Goal: Task Accomplishment & Management: Complete application form

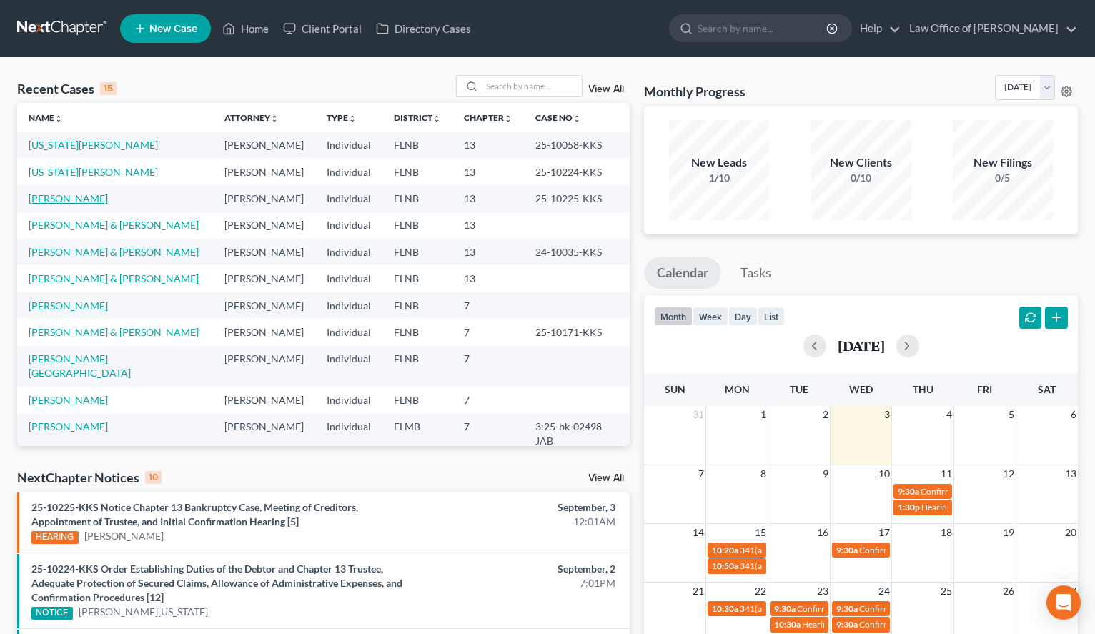
click at [78, 197] on link "[PERSON_NAME]" at bounding box center [68, 198] width 79 height 12
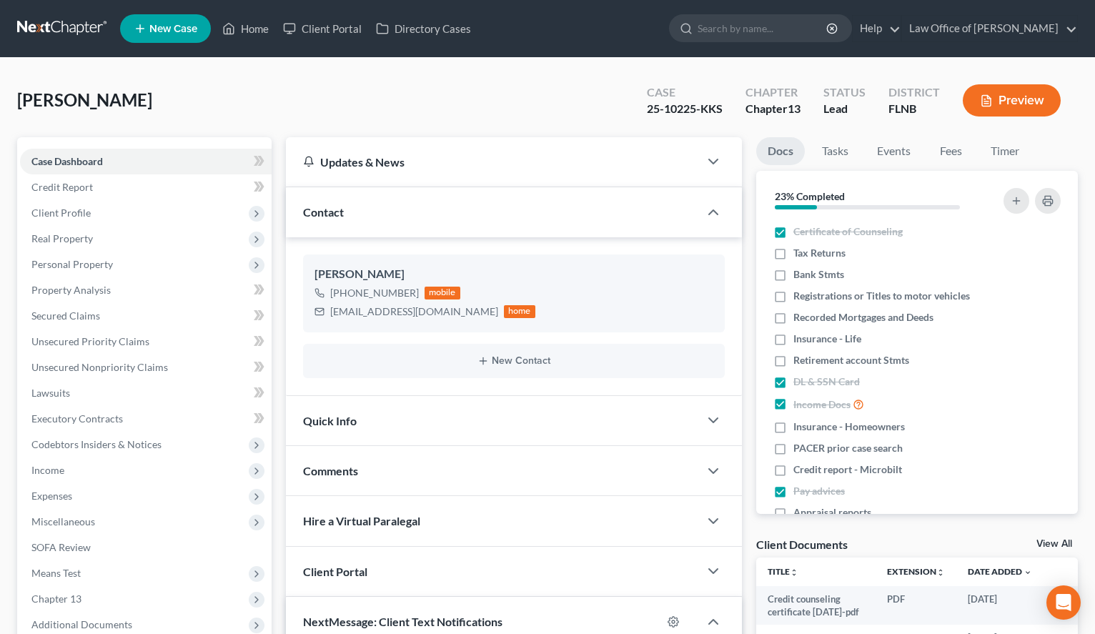
scroll to position [76, 0]
click at [47, 208] on span "Client Profile" at bounding box center [60, 213] width 59 height 12
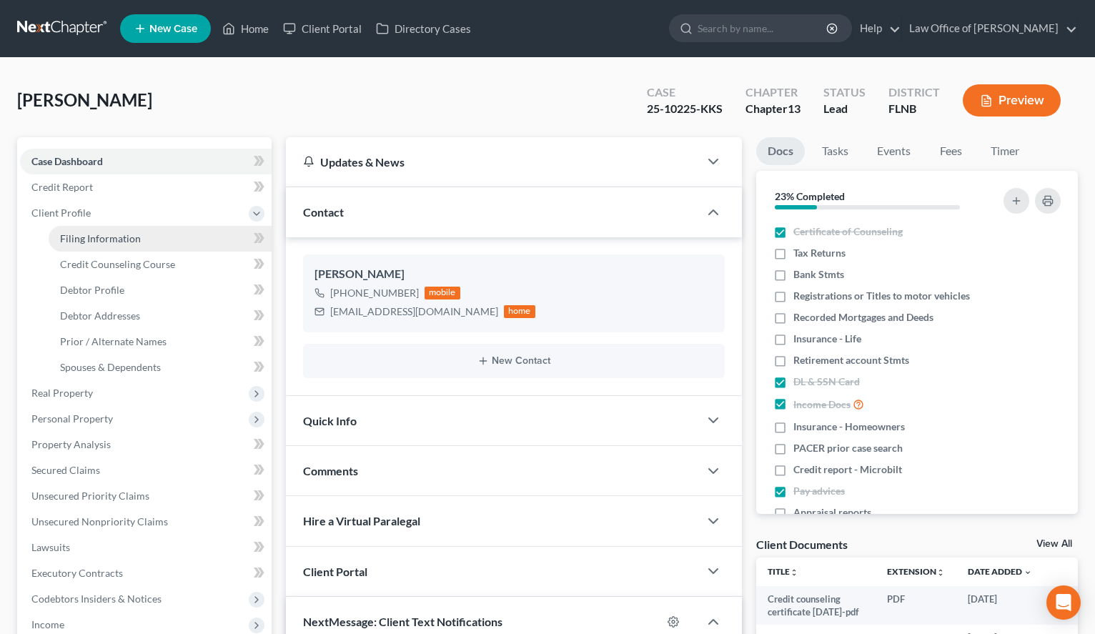
click at [107, 245] on link "Filing Information" at bounding box center [160, 239] width 223 height 26
select select "1"
select select "0"
select select "3"
select select "16"
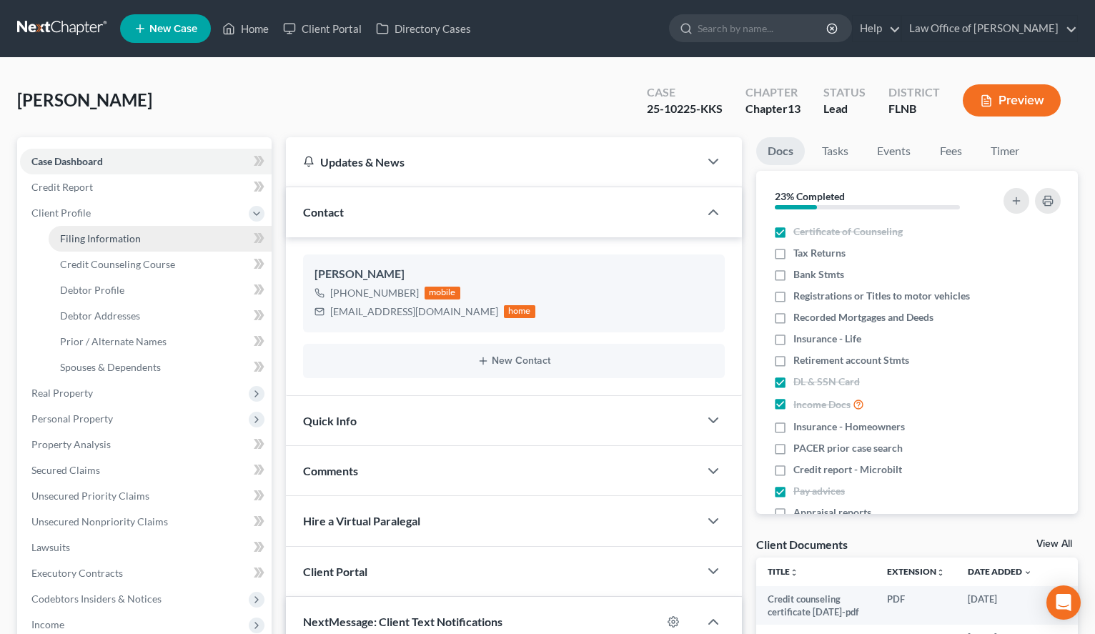
select select "0"
select select "9"
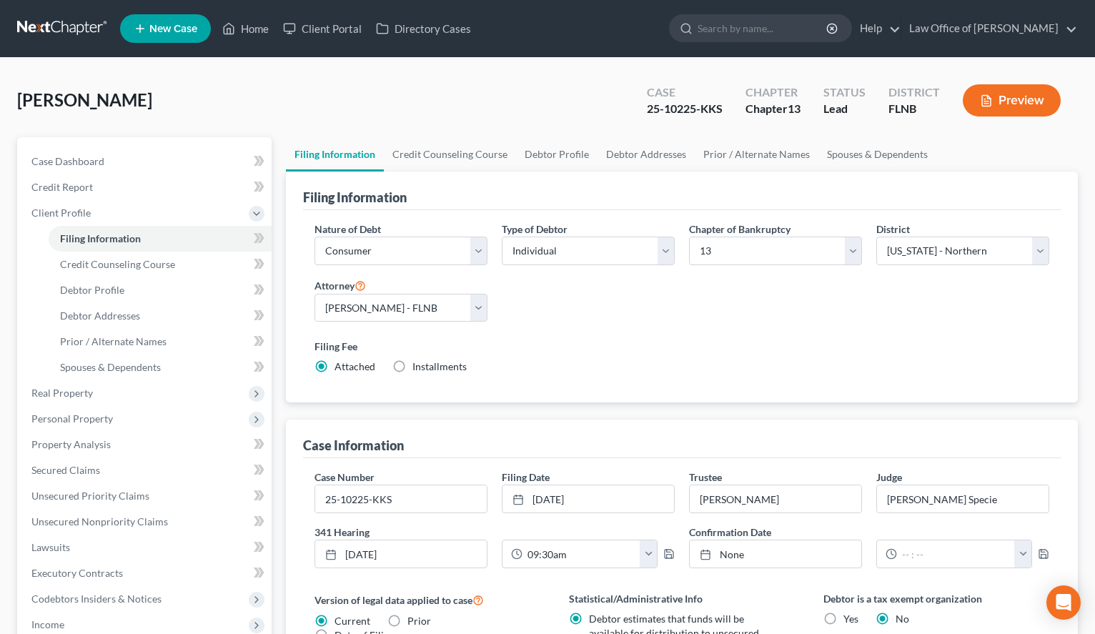
click at [60, 29] on link at bounding box center [62, 29] width 91 height 26
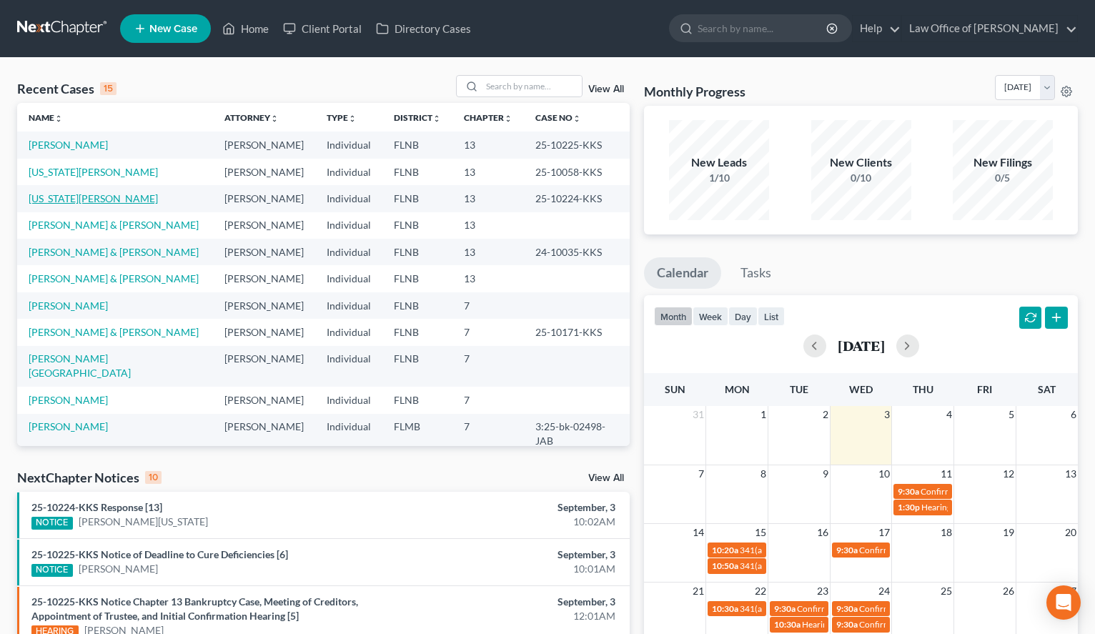
click at [92, 195] on link "[US_STATE][PERSON_NAME]" at bounding box center [93, 198] width 129 height 12
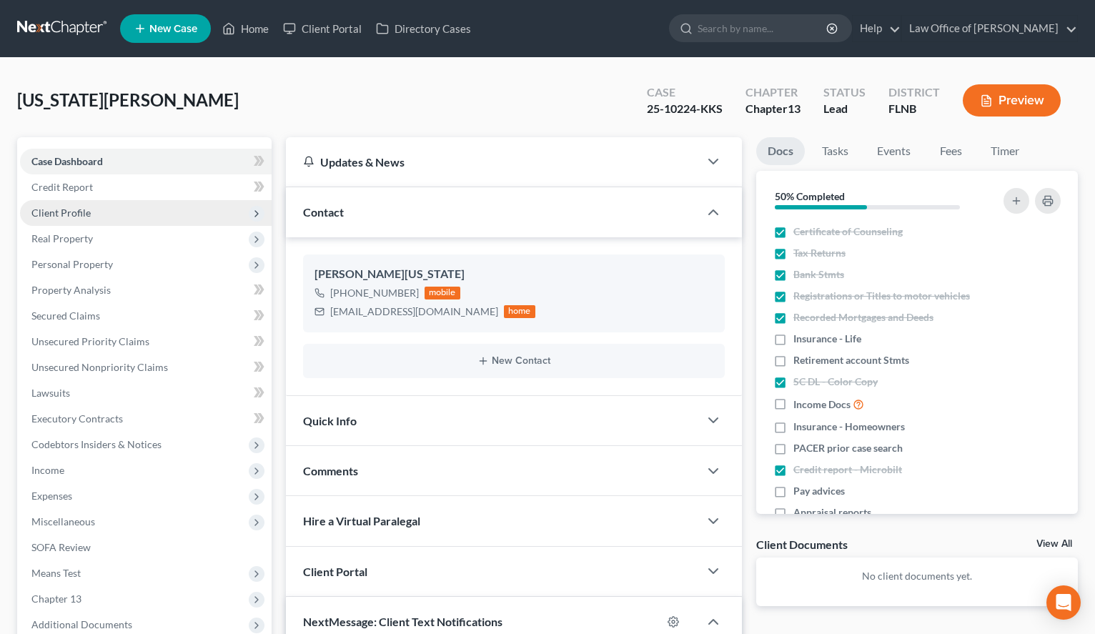
click at [122, 202] on span "Client Profile" at bounding box center [146, 213] width 252 height 26
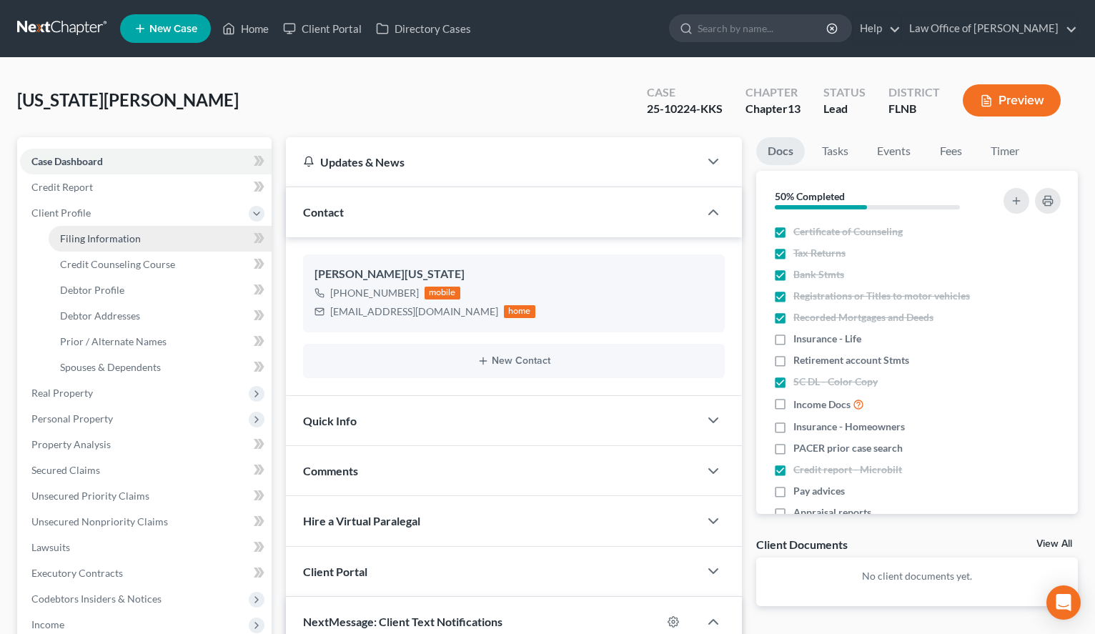
click at [134, 235] on span "Filing Information" at bounding box center [100, 238] width 81 height 12
select select "1"
select select "0"
select select "3"
select select "16"
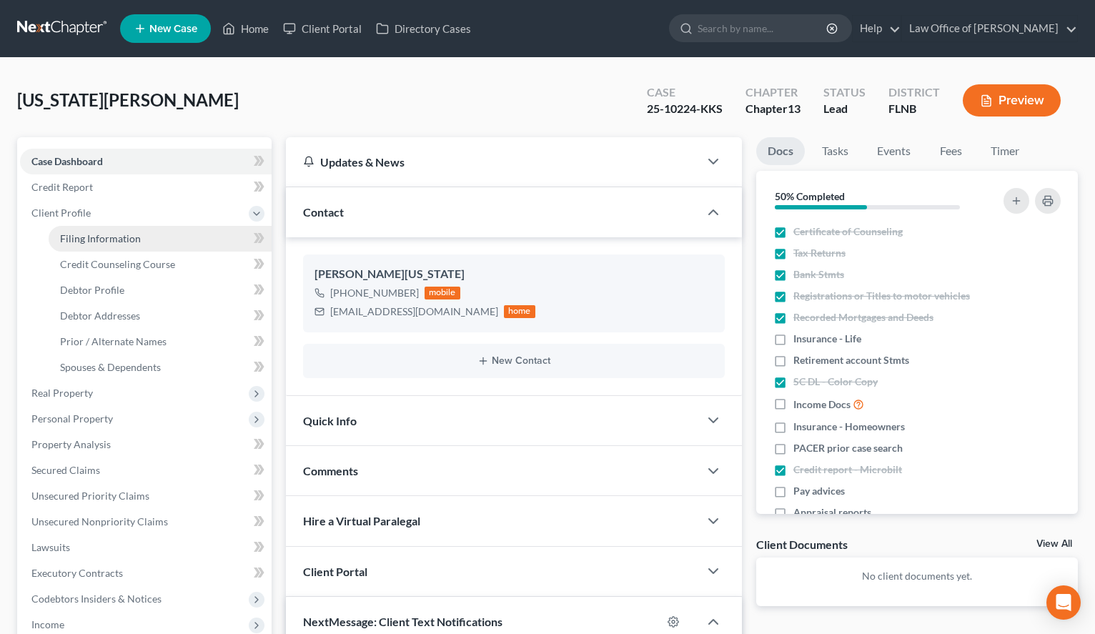
select select "9"
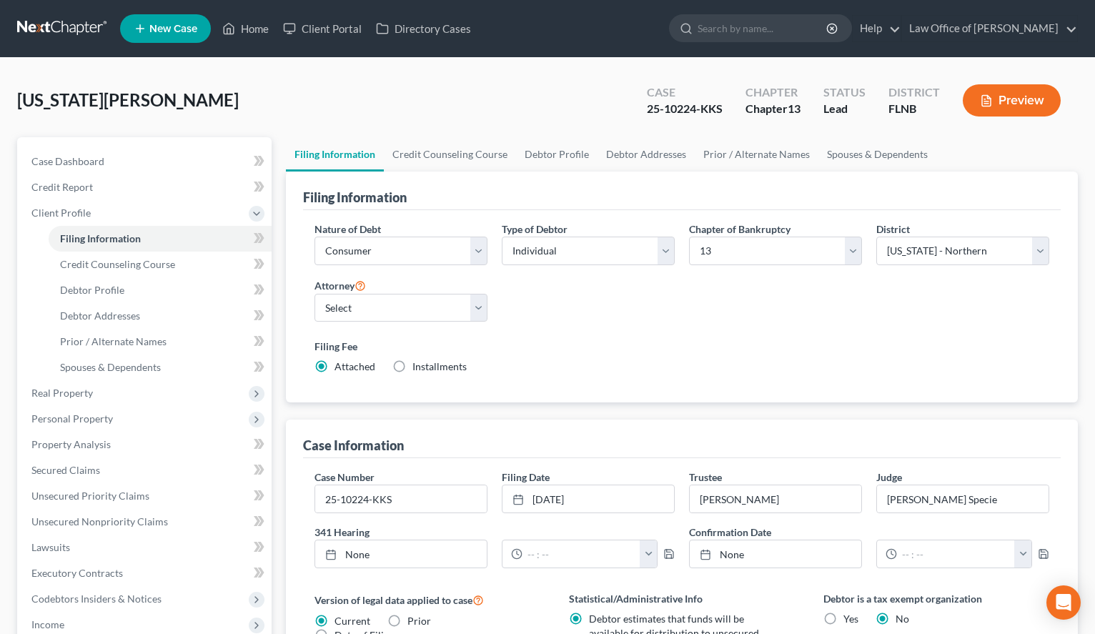
scroll to position [219, 0]
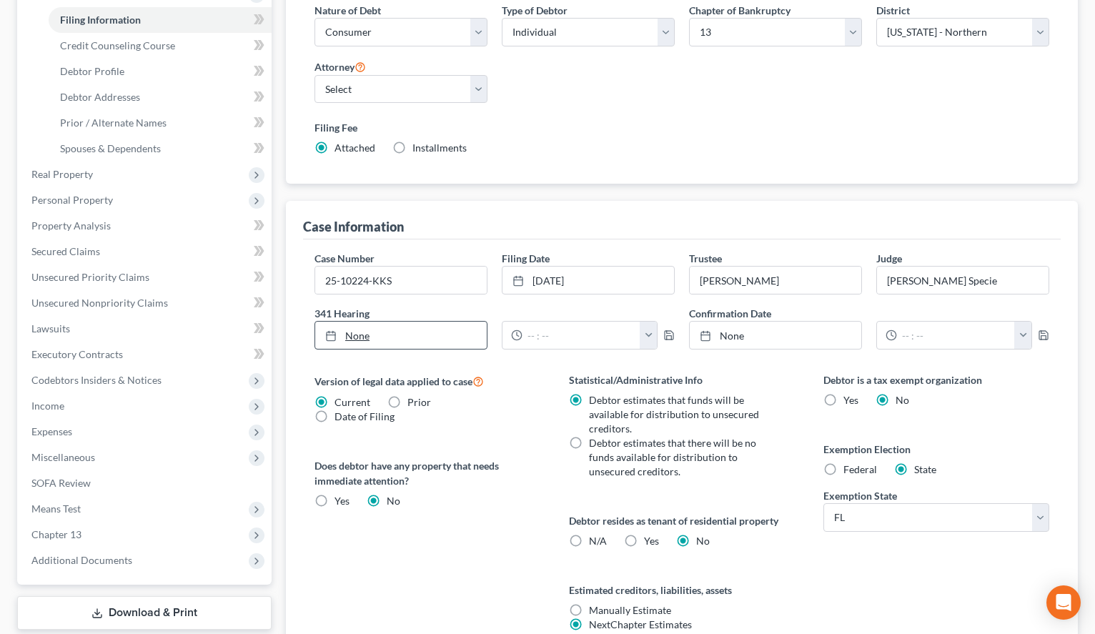
type input "9/3/2025"
click at [407, 337] on link "9/3/2025" at bounding box center [401, 335] width 172 height 27
click at [578, 335] on input "text" at bounding box center [581, 335] width 118 height 27
click at [966, 212] on div "Case Information" at bounding box center [682, 220] width 758 height 39
click at [586, 342] on input "text" at bounding box center [581, 335] width 118 height 27
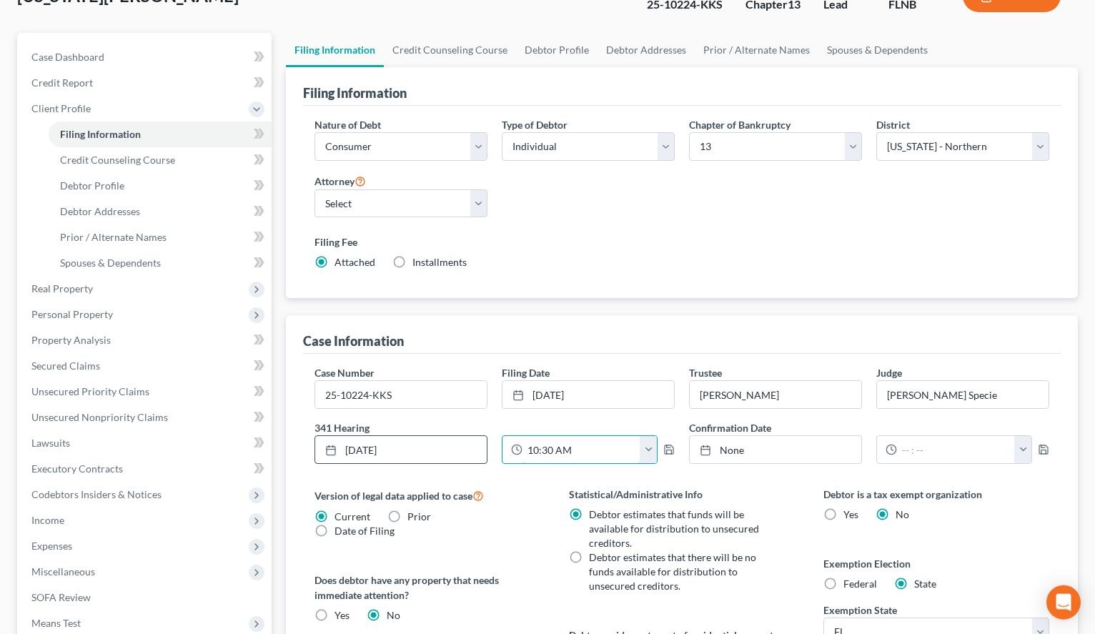
scroll to position [0, 0]
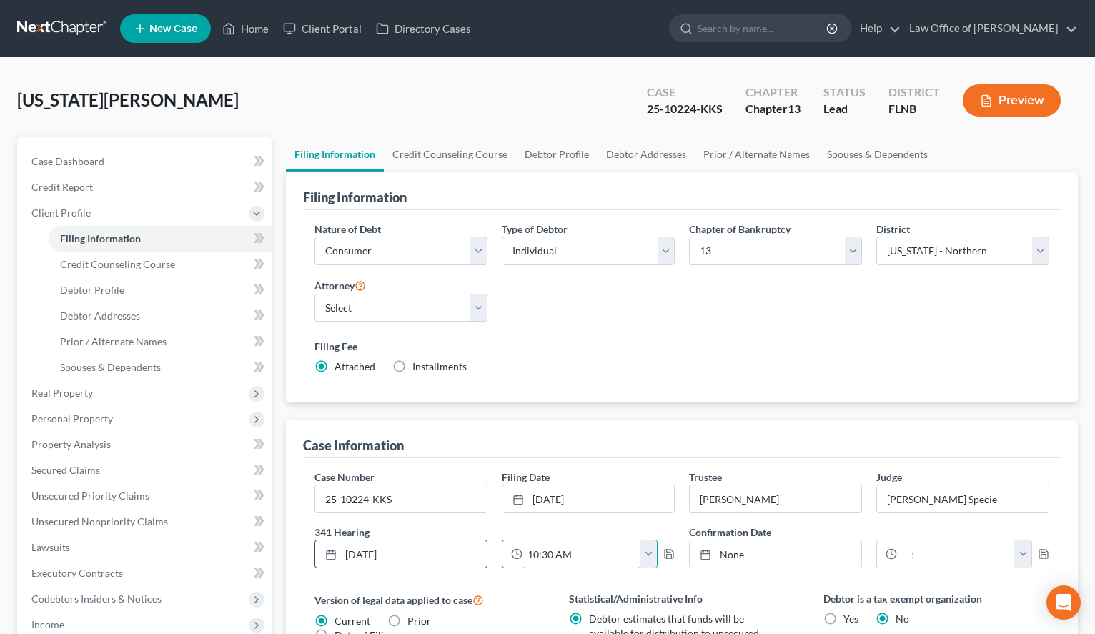
type input "10:30 AM"
click at [41, 20] on link at bounding box center [62, 29] width 91 height 26
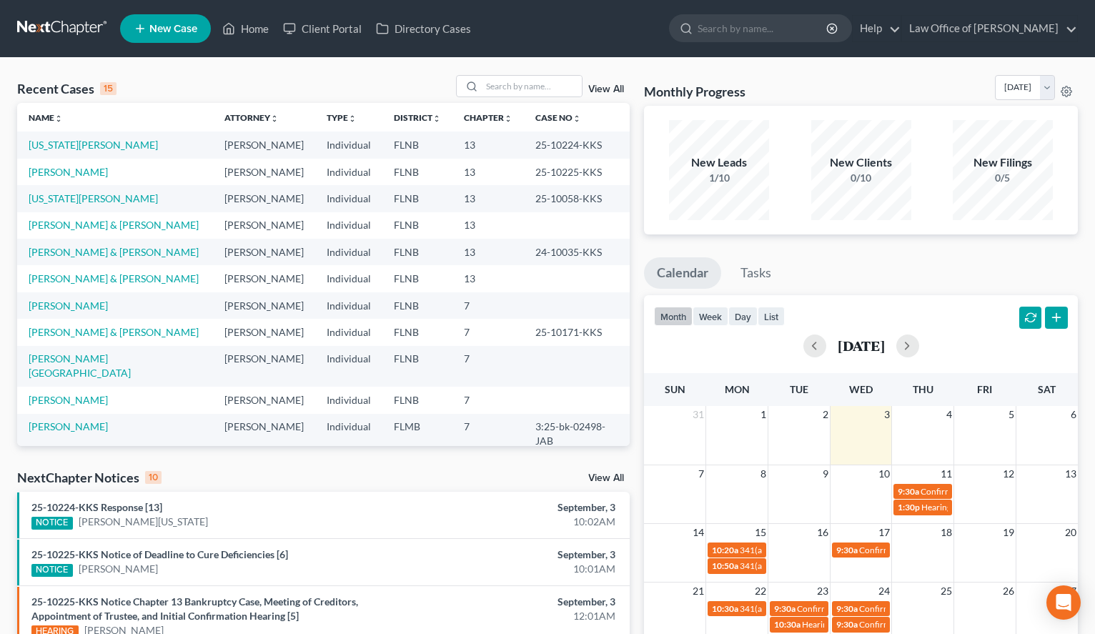
click at [964, 231] on div "New Leads 1/10 New Clients 0/10 New Filings 0/5" at bounding box center [861, 170] width 434 height 129
click at [39, 168] on link "[PERSON_NAME]" at bounding box center [68, 172] width 79 height 12
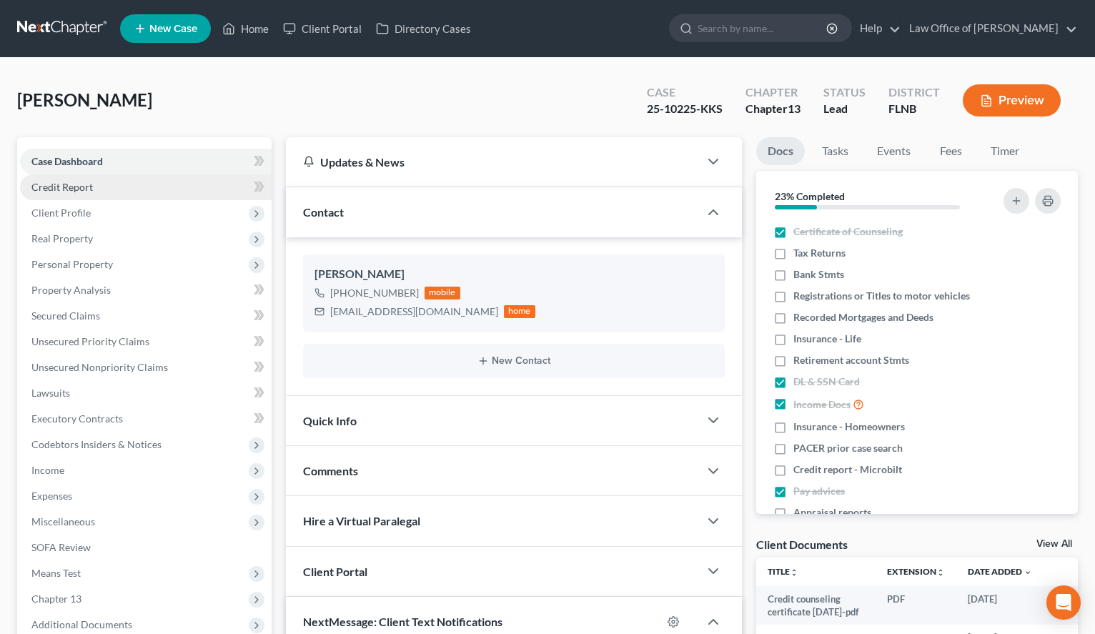
scroll to position [76, 0]
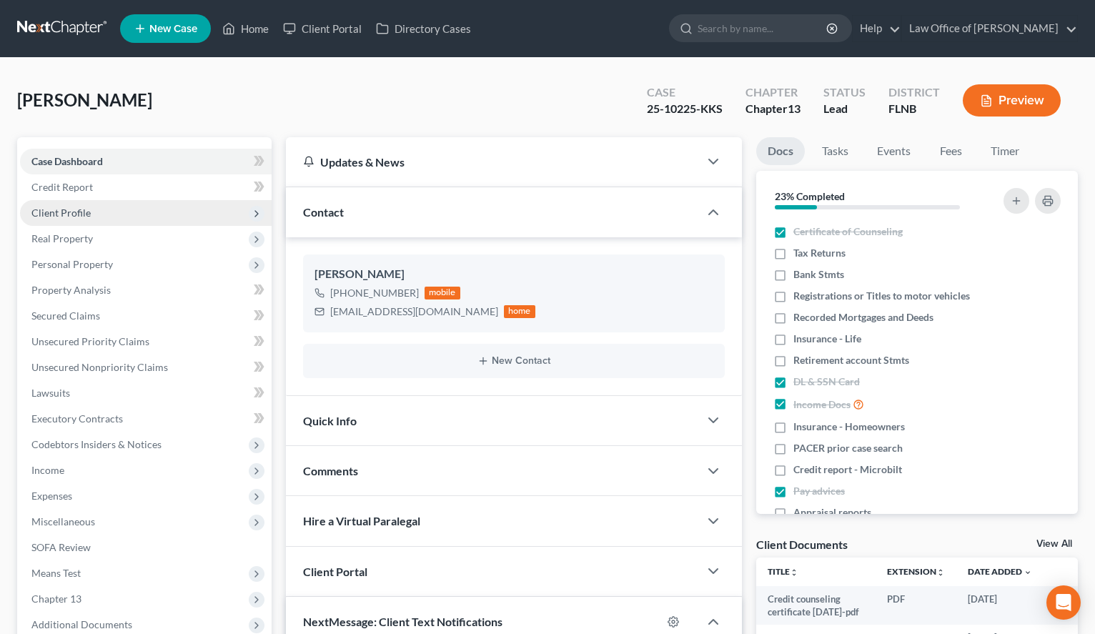
click at [167, 217] on span "Client Profile" at bounding box center [146, 213] width 252 height 26
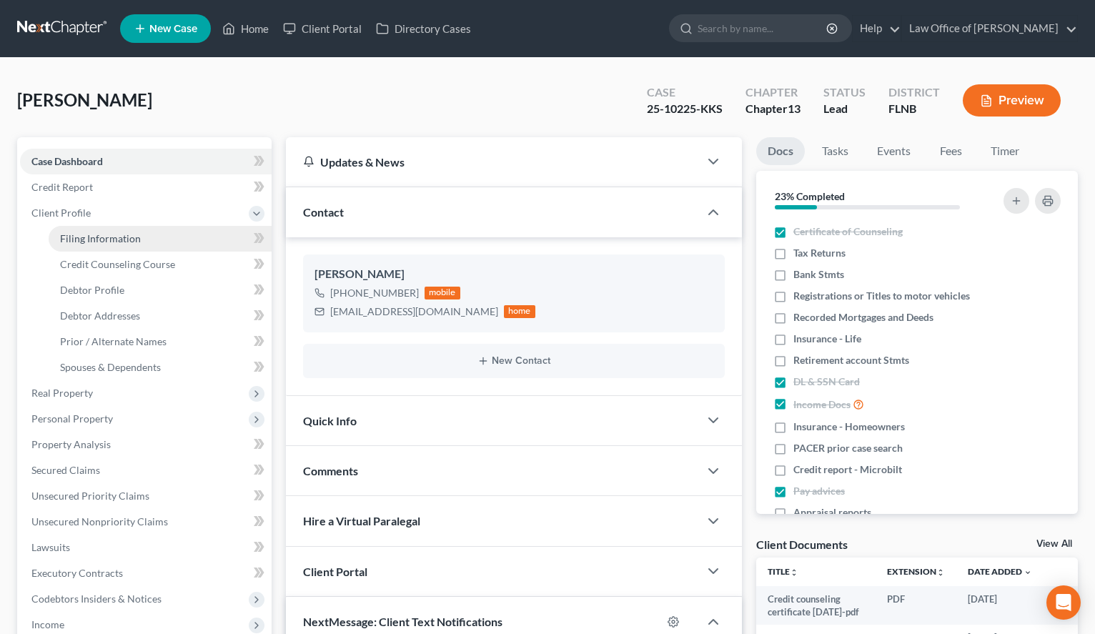
click at [186, 234] on link "Filing Information" at bounding box center [160, 239] width 223 height 26
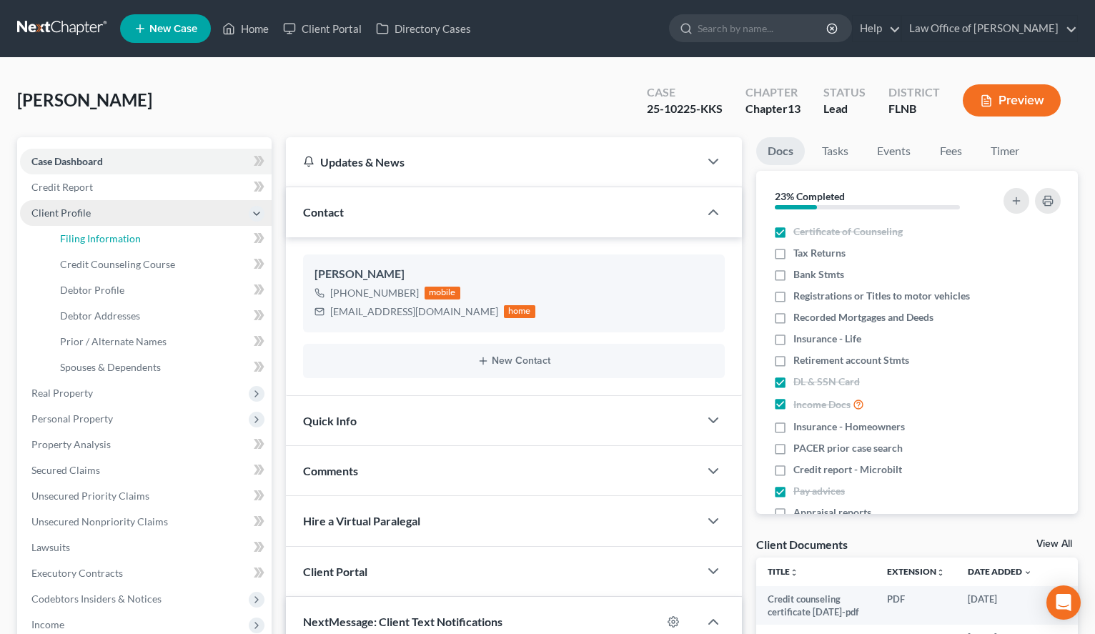
select select "1"
select select "0"
select select "3"
select select "16"
select select "9"
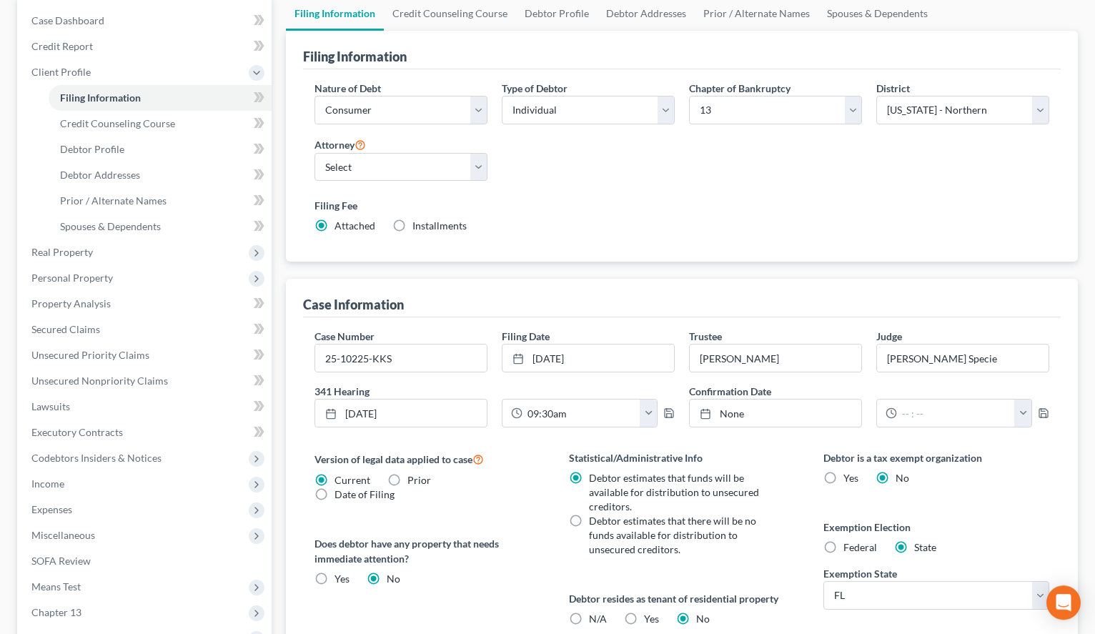
scroll to position [146, 0]
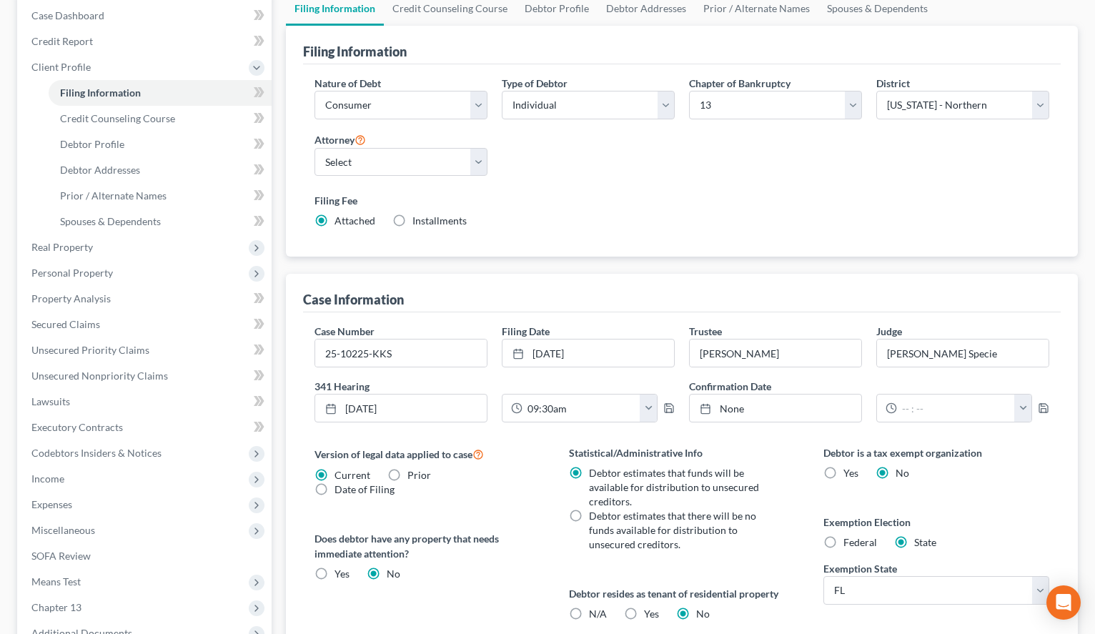
click at [859, 201] on label "Filing Fee" at bounding box center [682, 200] width 735 height 15
drag, startPoint x: 550, startPoint y: 408, endPoint x: 610, endPoint y: 410, distance: 59.4
click at [610, 410] on input "09:30am" at bounding box center [581, 408] width 118 height 27
type input "09:30 AM"
